Goal: Information Seeking & Learning: Learn about a topic

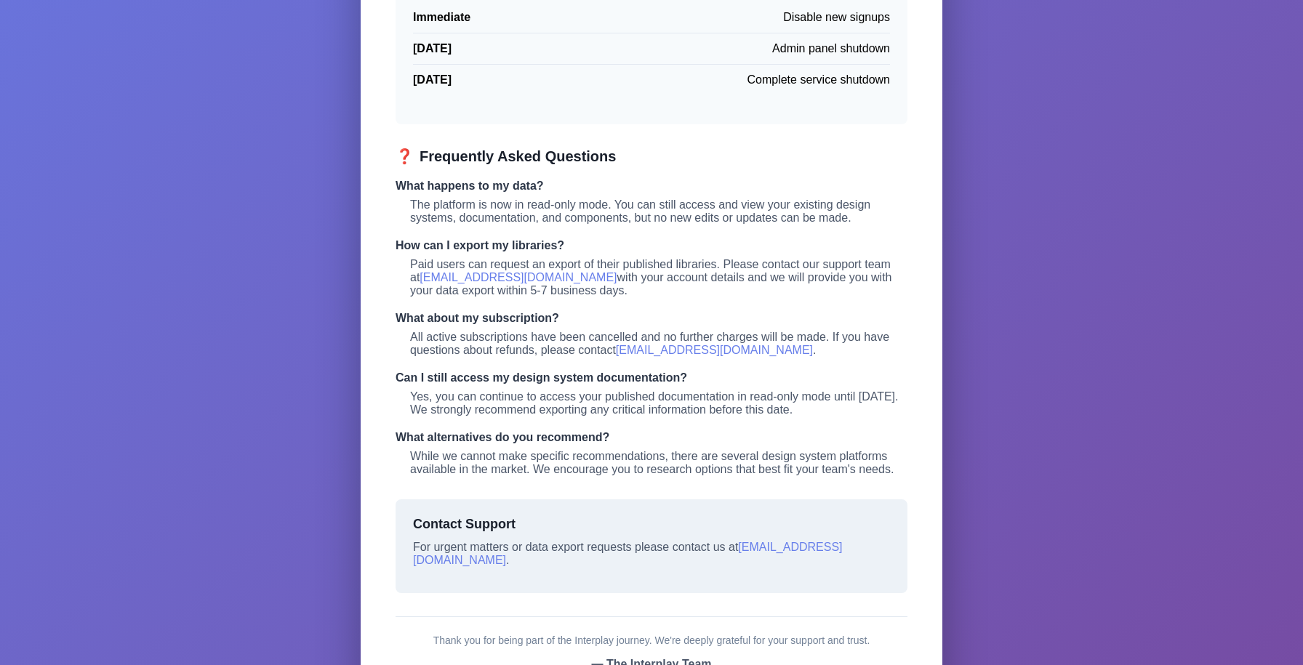
scroll to position [607, 0]
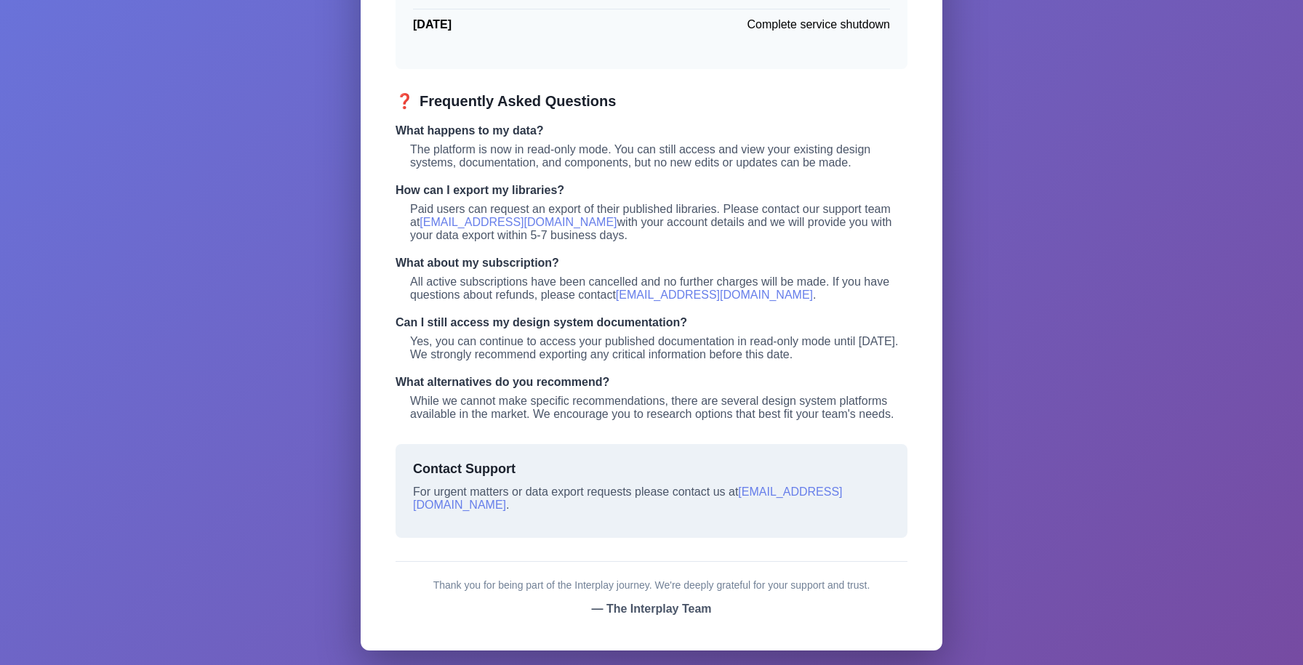
click at [1015, 233] on div "Interplay SERVICE DISCONTINUATION NOTICE Shutdown Information + FAQs It is with…" at bounding box center [651, 40] width 1303 height 1250
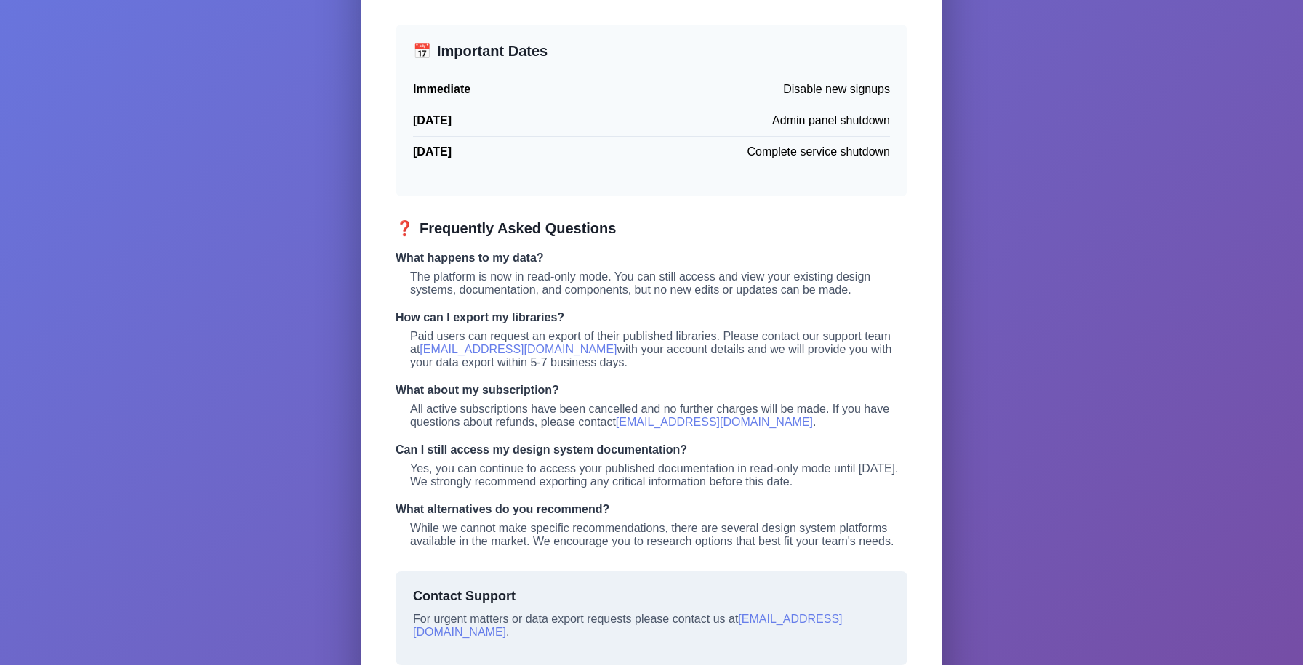
scroll to position [0, 0]
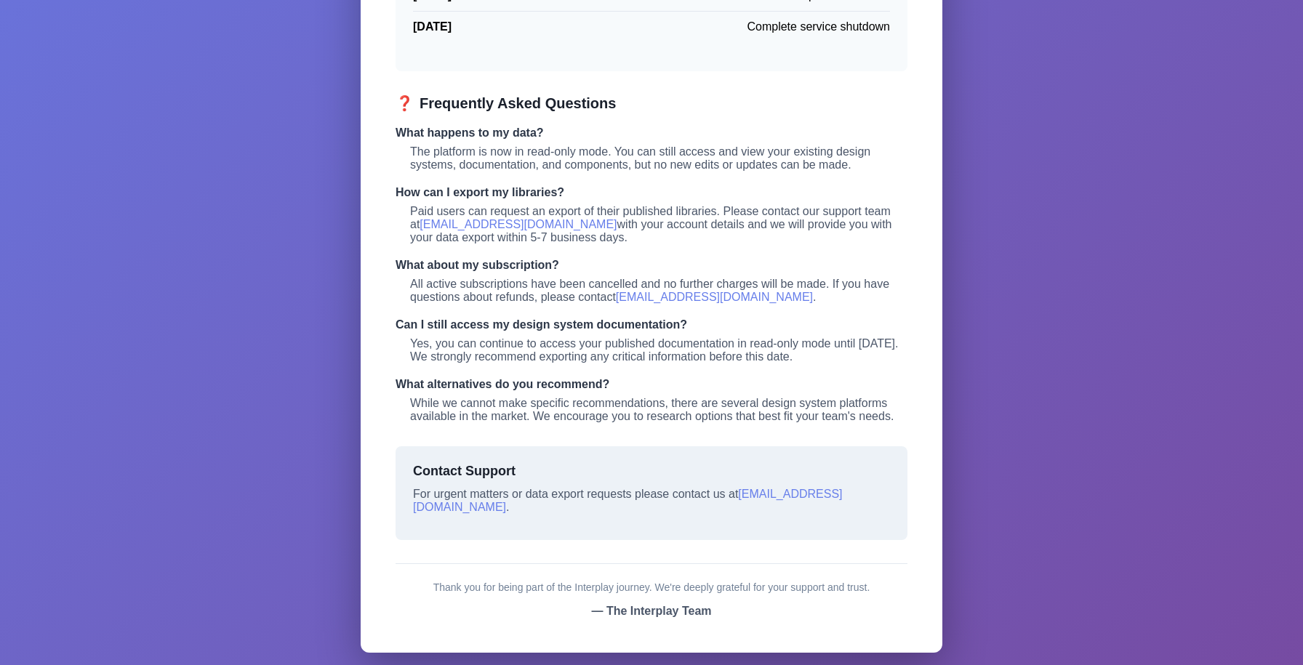
scroll to position [607, 0]
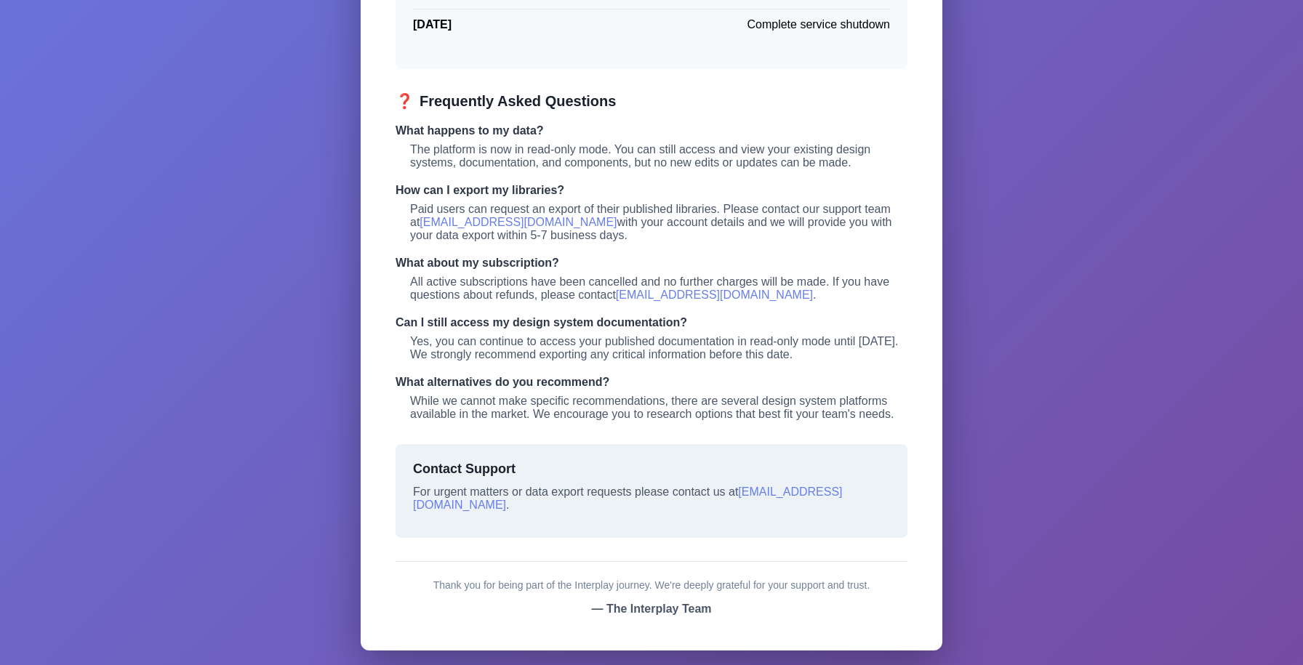
click at [1037, 233] on div "Interplay SERVICE DISCONTINUATION NOTICE Shutdown Information + FAQs It is with…" at bounding box center [651, 40] width 1303 height 1250
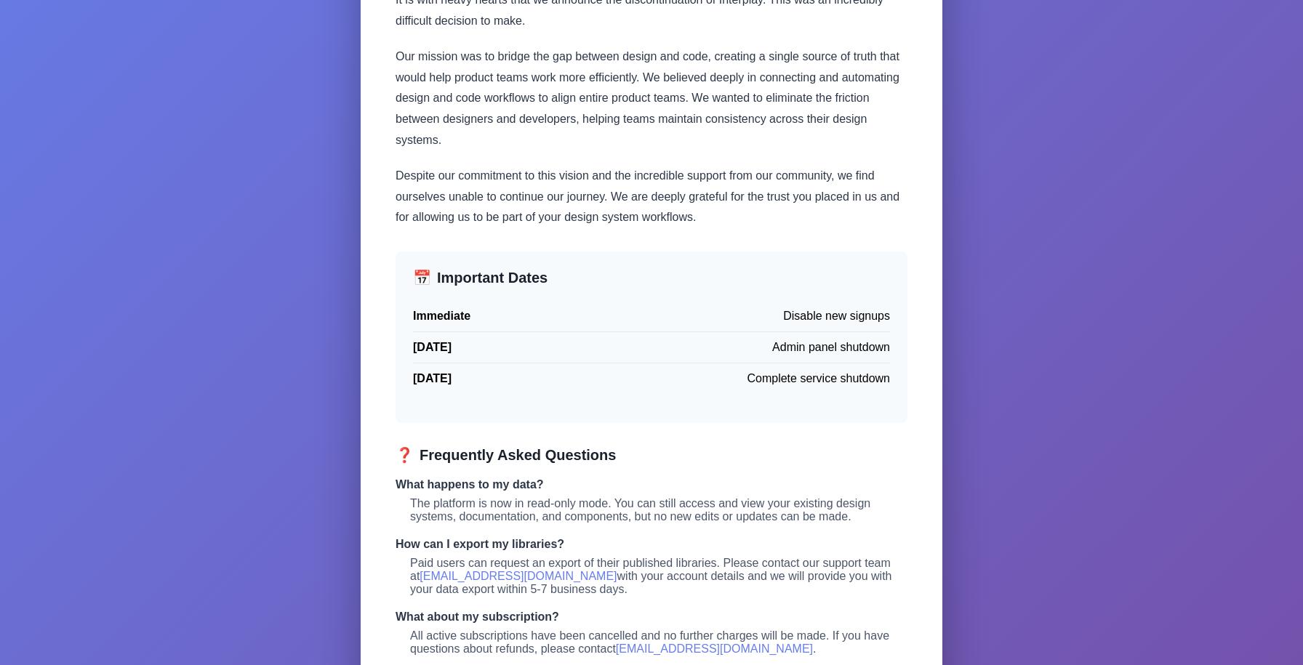
scroll to position [516, 0]
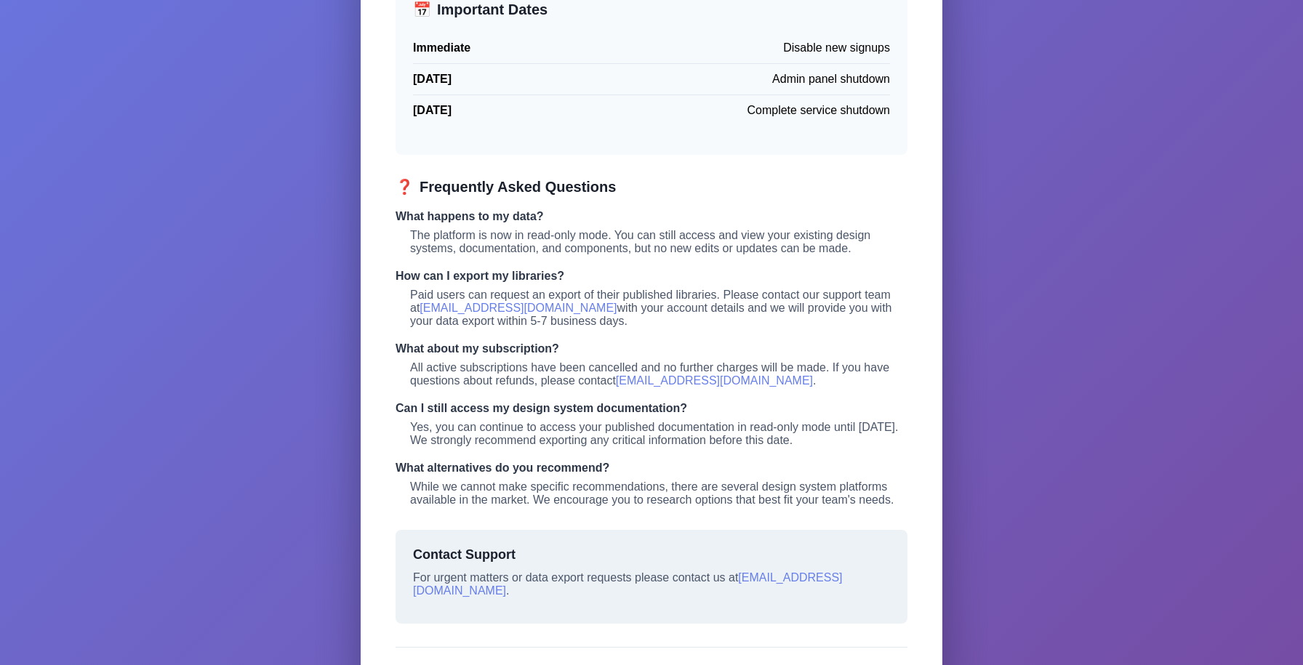
scroll to position [607, 0]
